Goal: Find specific page/section: Find specific page/section

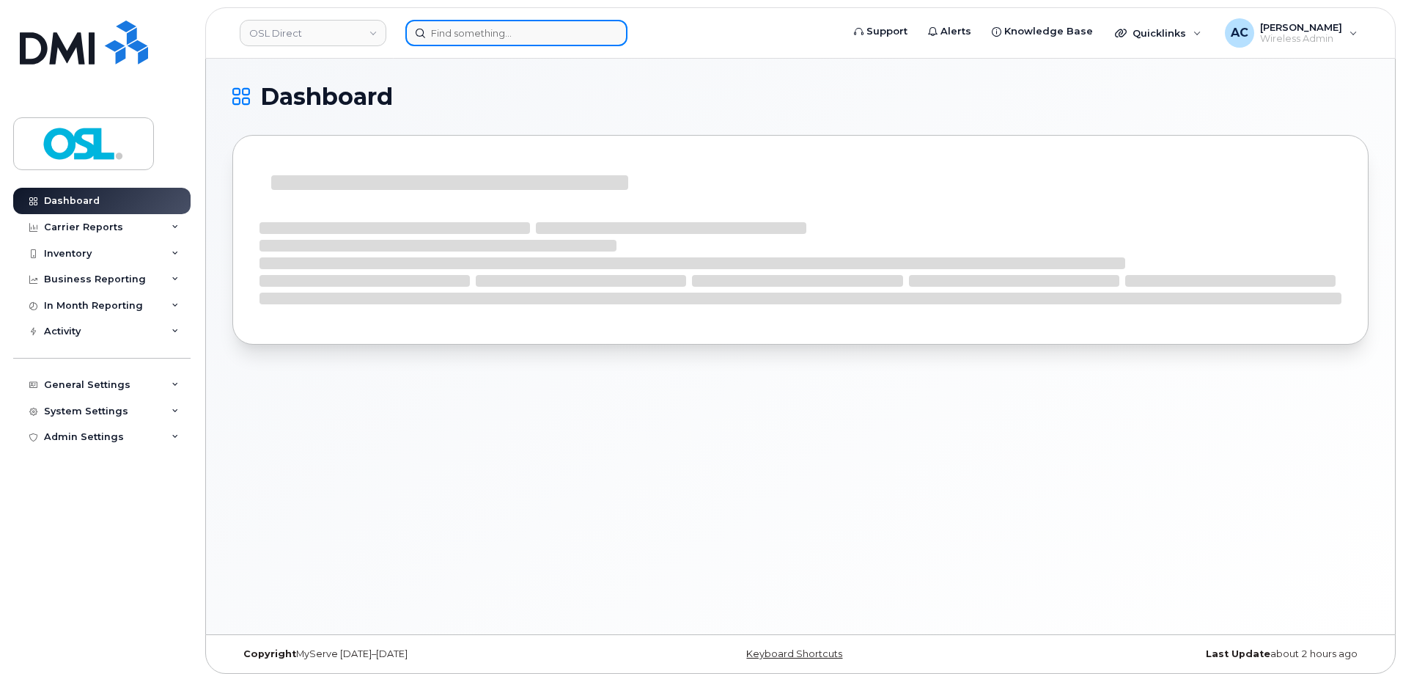
click at [477, 41] on input at bounding box center [516, 33] width 222 height 26
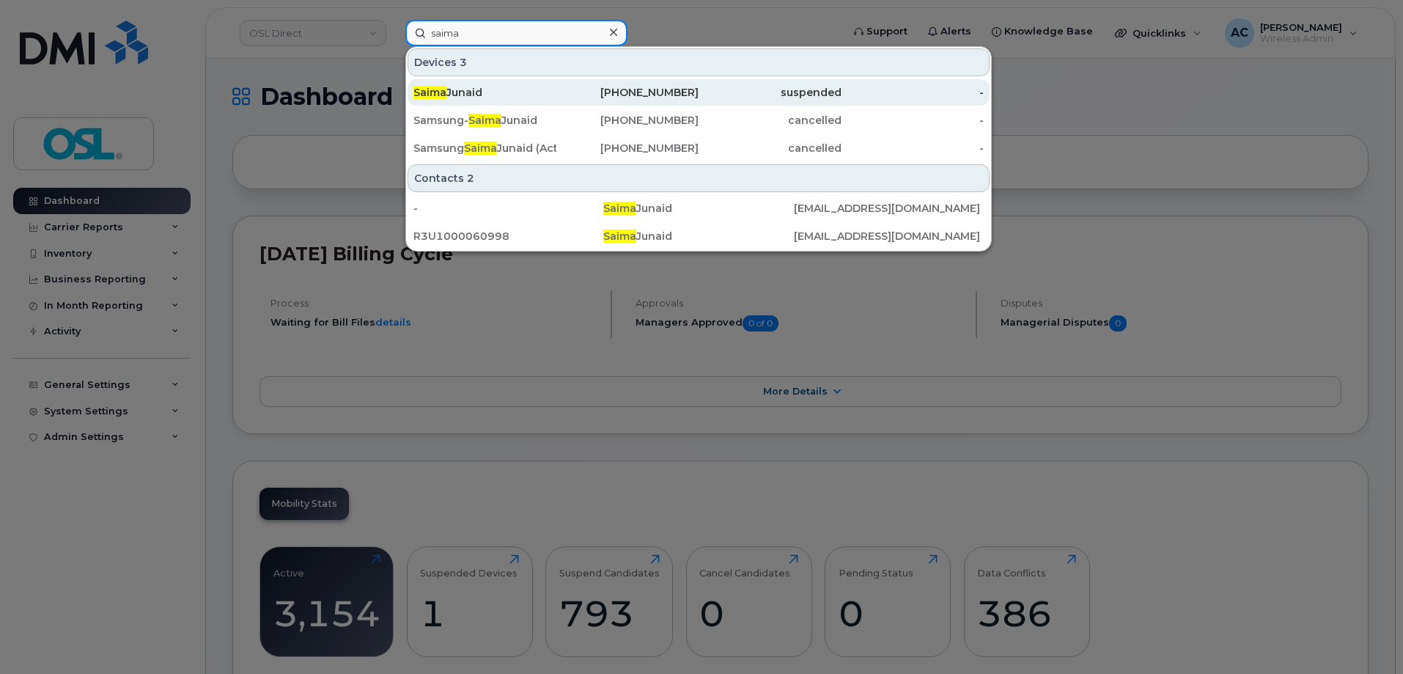
type input "saima"
click at [441, 95] on span "Saima" at bounding box center [429, 92] width 33 height 13
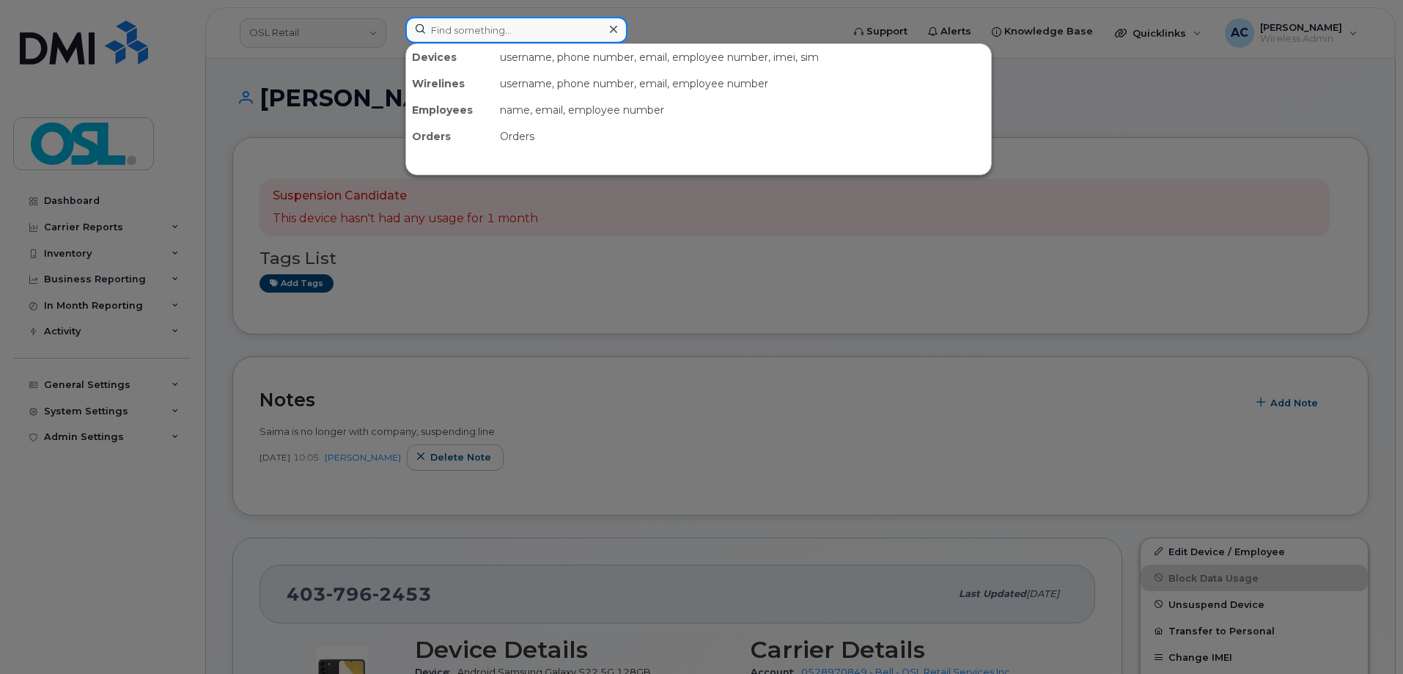
click at [466, 20] on input at bounding box center [516, 30] width 222 height 26
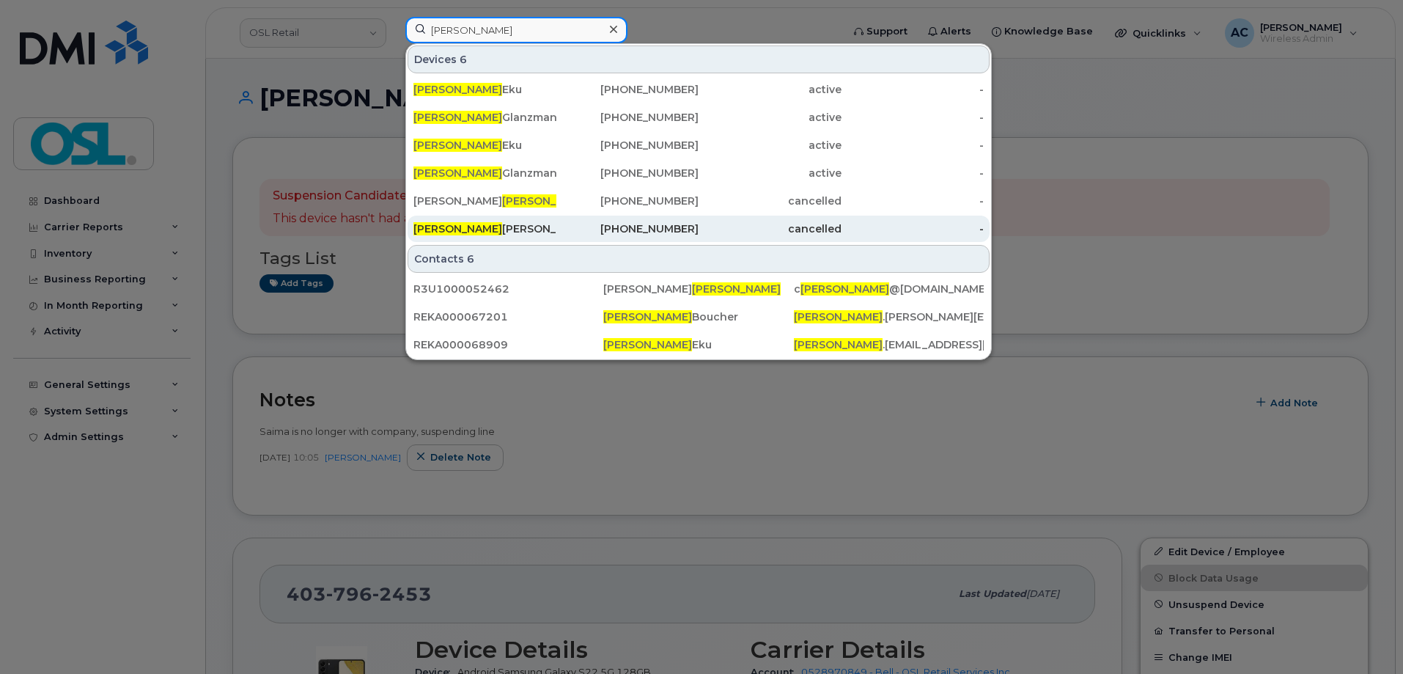
type input "vincent"
click at [526, 235] on div "Vincent Grenier-gravel" at bounding box center [484, 228] width 143 height 15
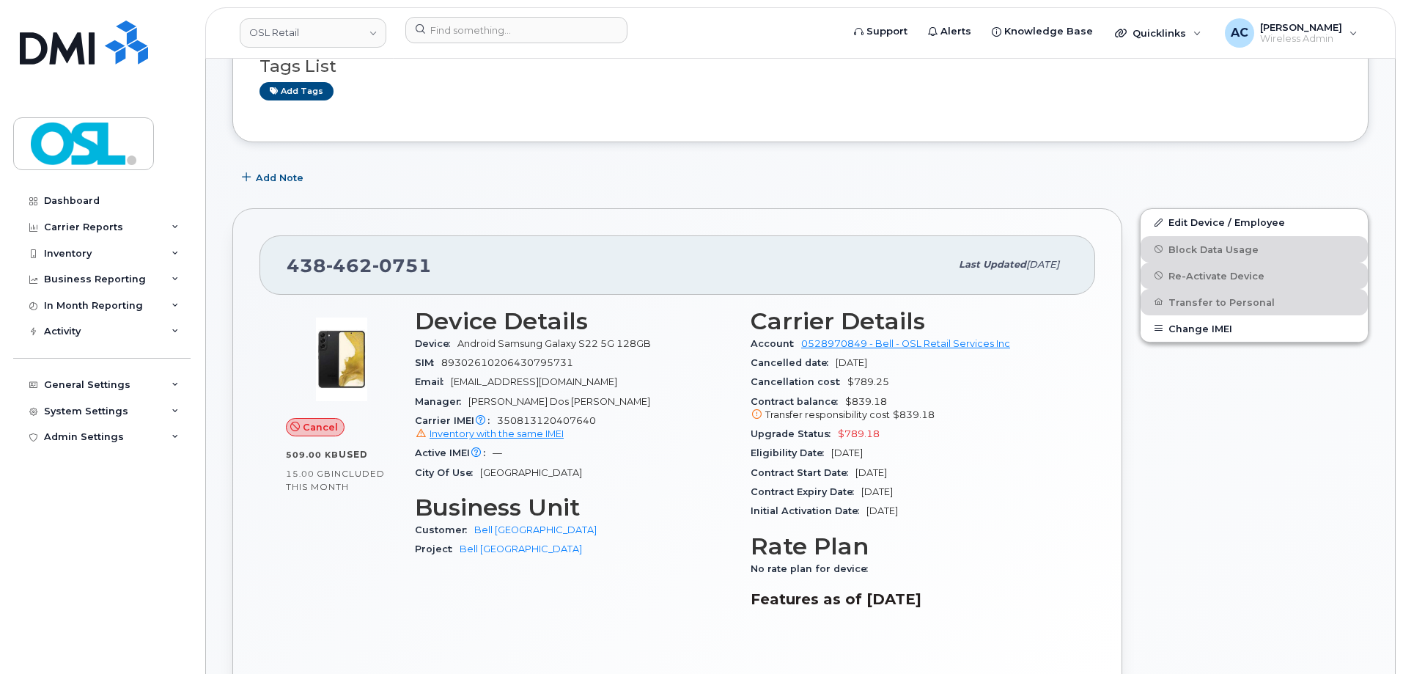
scroll to position [147, 0]
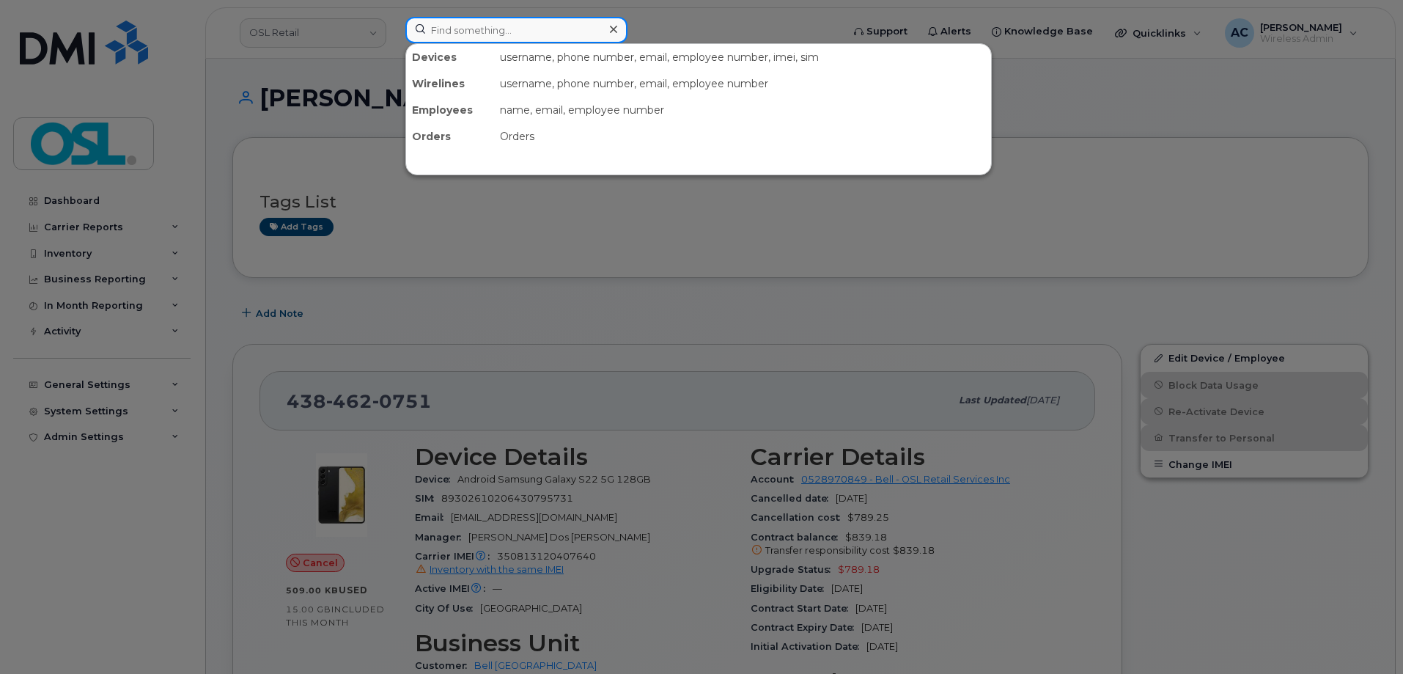
click at [465, 22] on input at bounding box center [516, 30] width 222 height 26
type input "saima"
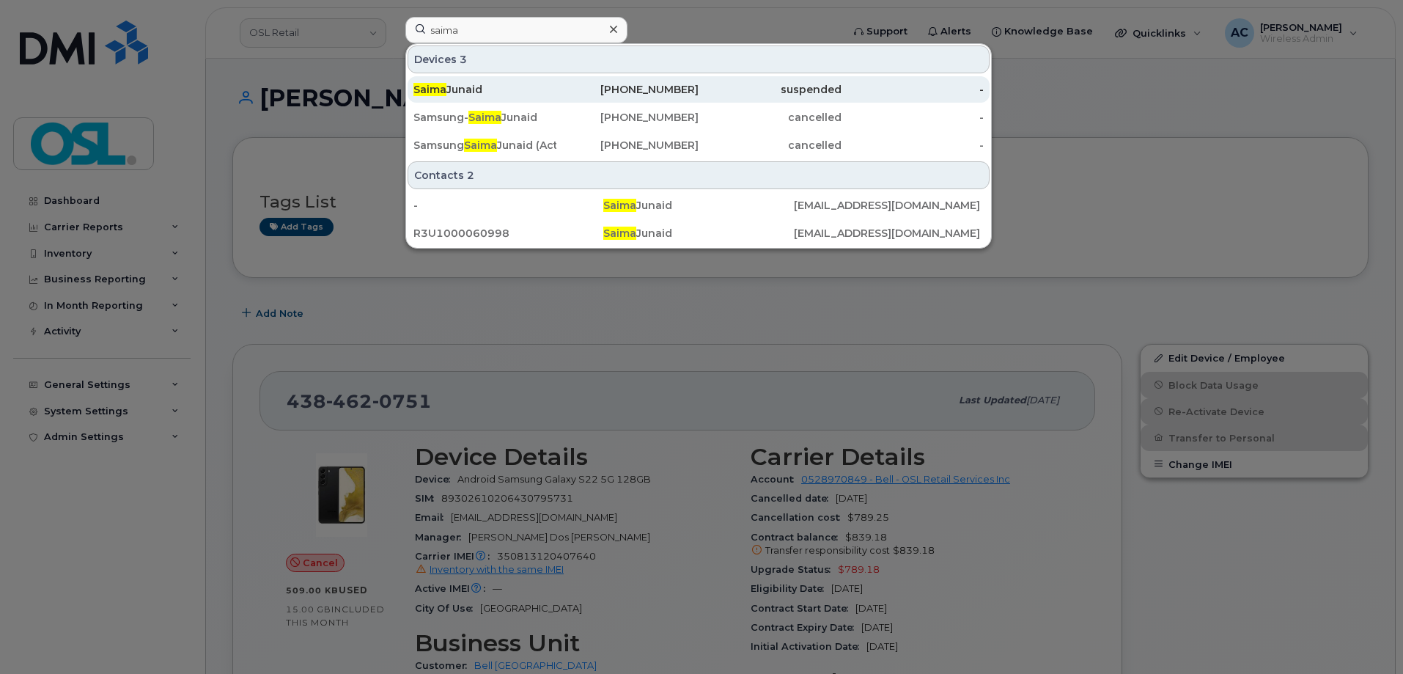
click at [506, 92] on div "Saima Junaid" at bounding box center [484, 89] width 143 height 15
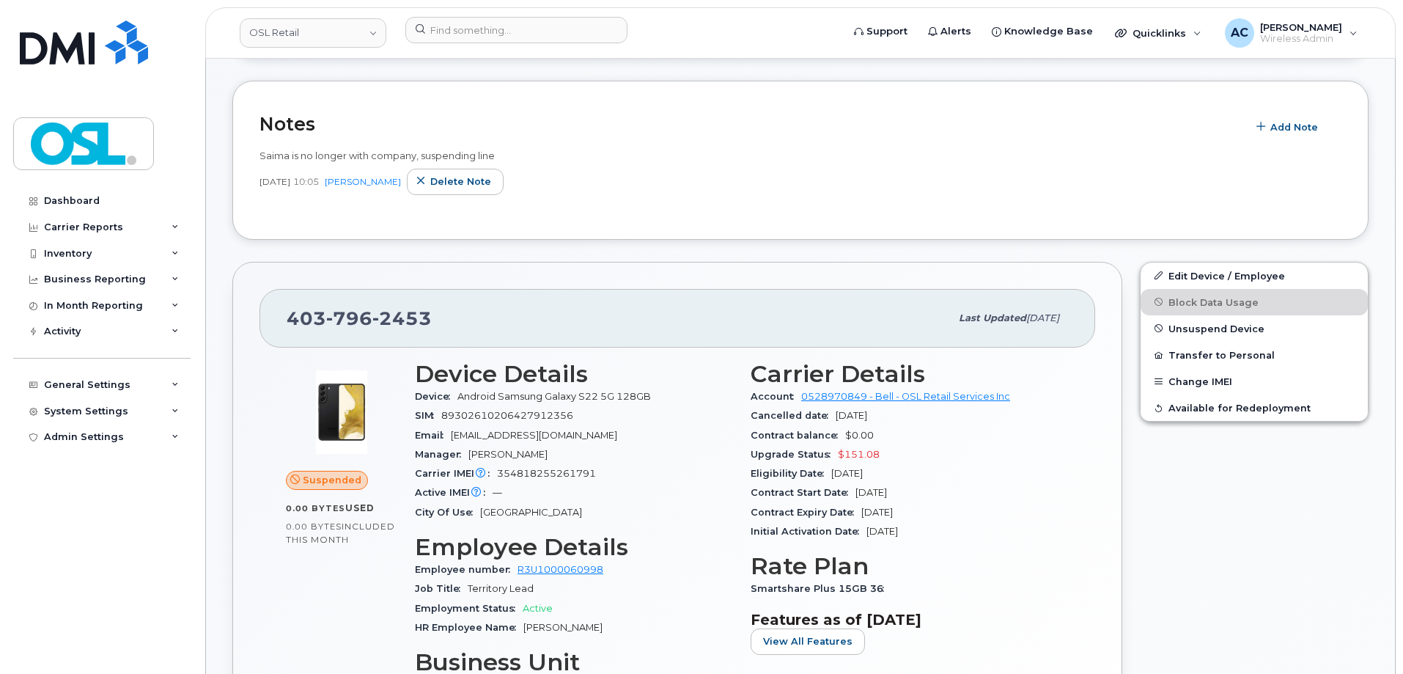
scroll to position [293, 0]
